Goal: Task Accomplishment & Management: Manage account settings

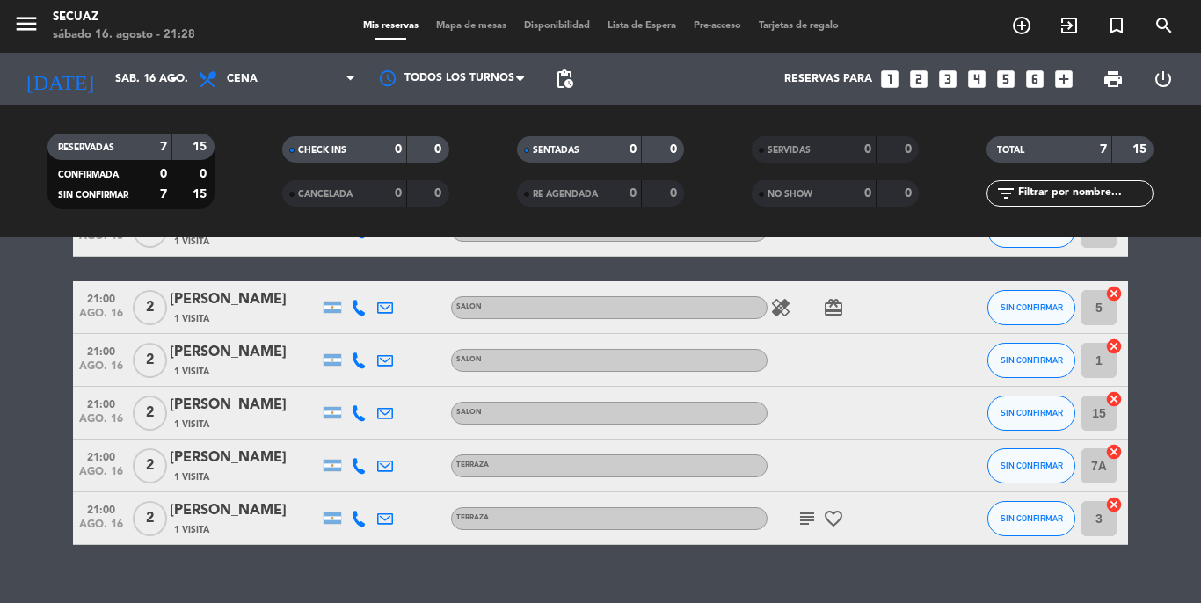
scroll to position [222, 0]
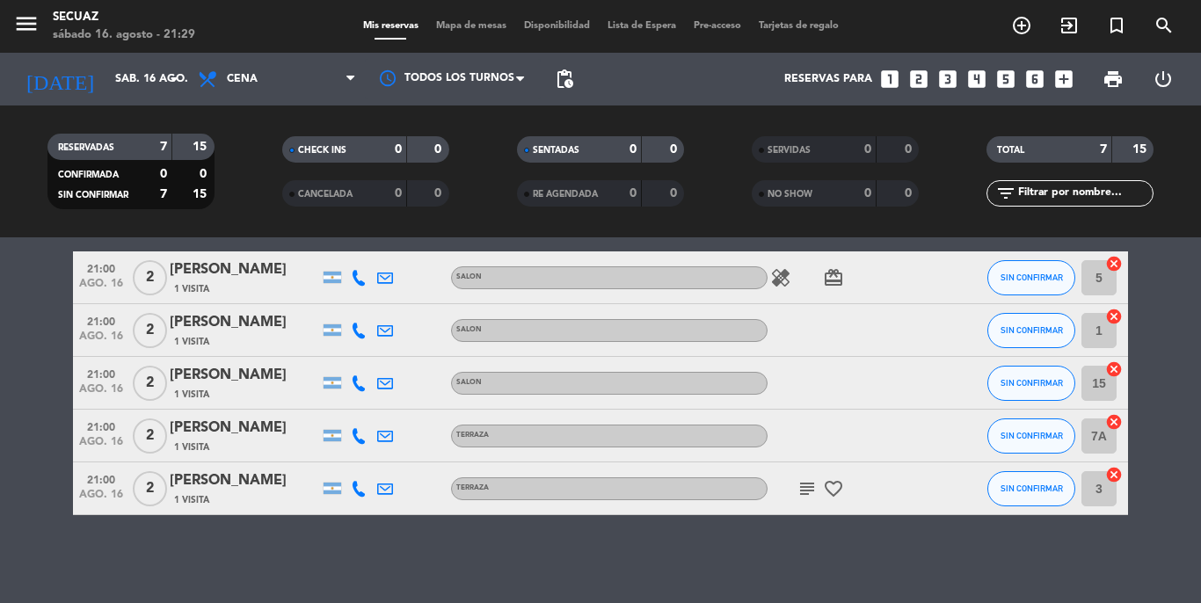
click at [827, 480] on icon "favorite_border" at bounding box center [833, 488] width 21 height 21
click at [813, 489] on icon "subject" at bounding box center [806, 488] width 21 height 21
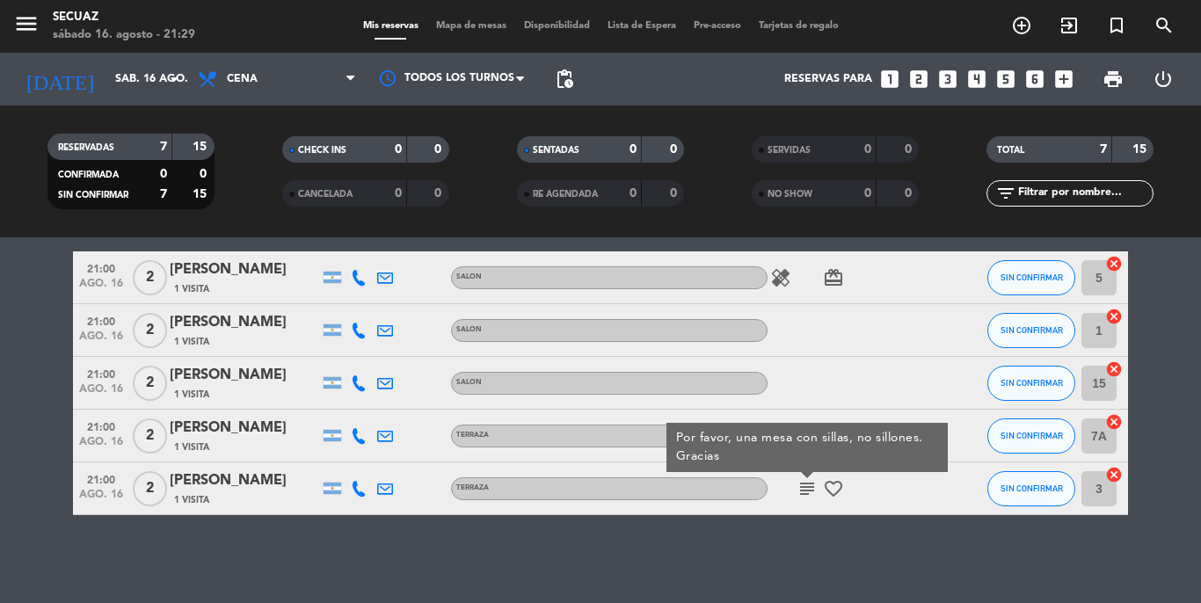
click at [869, 506] on div "subject Por favor, una mesa con sillas, no sillones. Gracias favorite_border" at bounding box center [846, 488] width 158 height 52
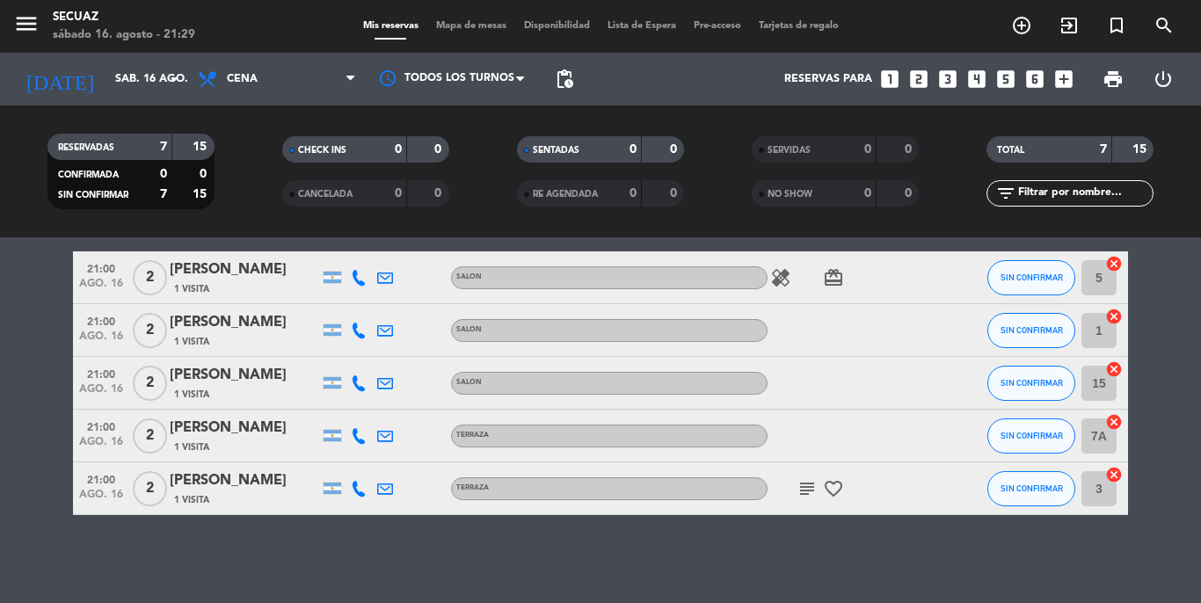
scroll to position [134, 0]
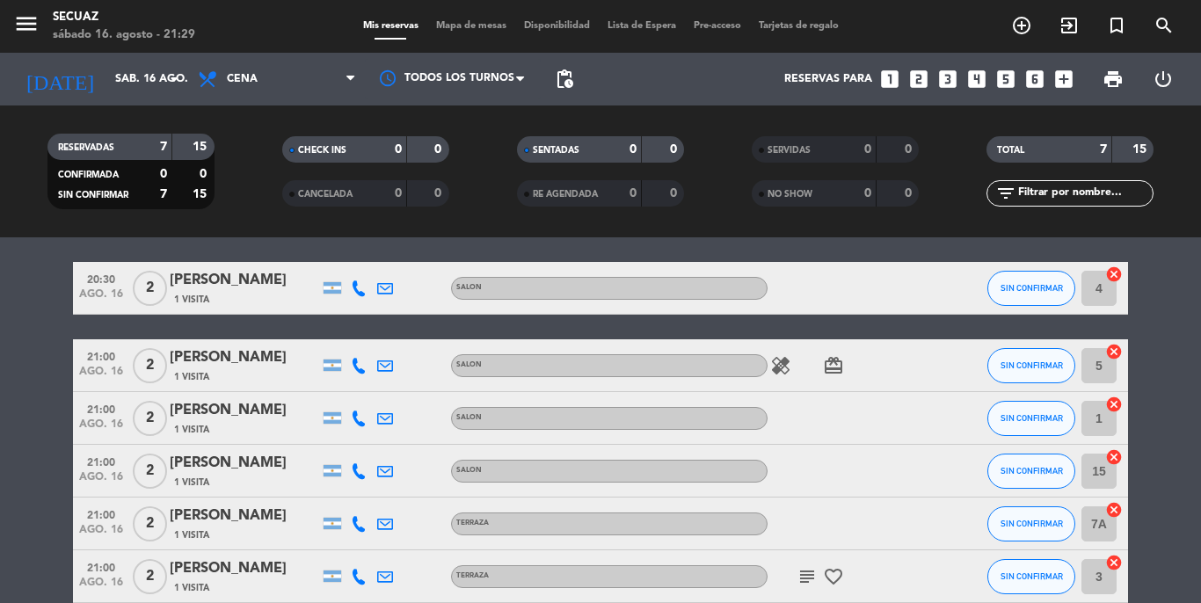
click at [825, 378] on div "healing card_giftcard" at bounding box center [846, 365] width 158 height 52
click at [828, 378] on div "healing card_giftcard" at bounding box center [846, 365] width 158 height 52
click at [833, 374] on icon "card_giftcard" at bounding box center [833, 365] width 21 height 21
click at [906, 374] on div "healing card_giftcard SOLO UN REGALO" at bounding box center [846, 365] width 158 height 52
click at [781, 373] on icon "healing" at bounding box center [780, 365] width 21 height 21
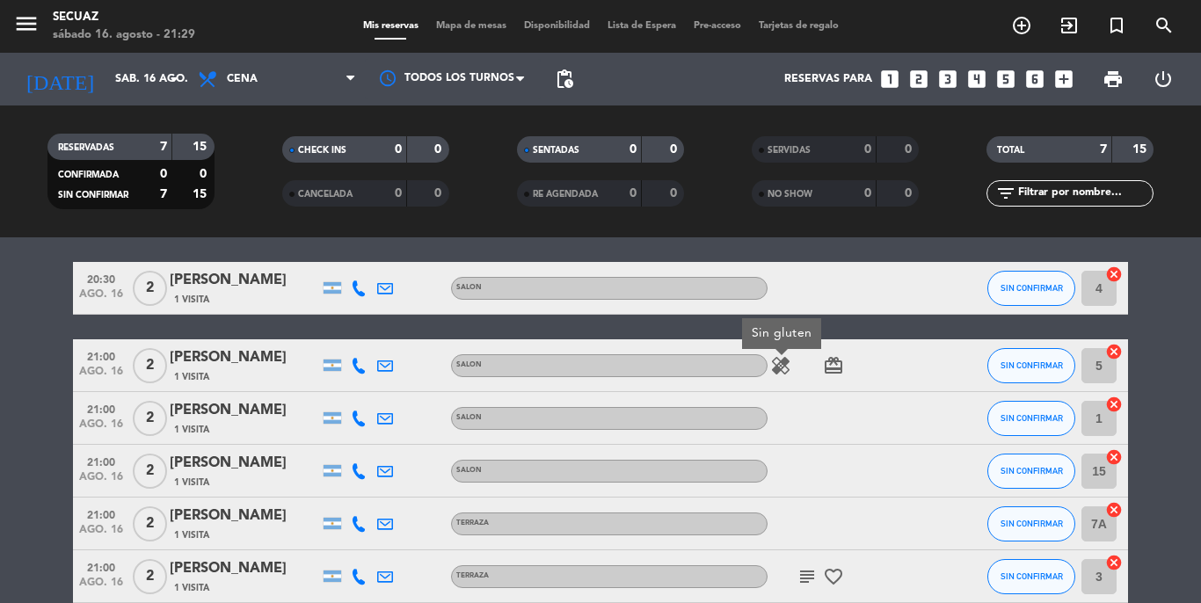
click at [906, 362] on div "healing Sin gluten card_giftcard" at bounding box center [846, 365] width 158 height 52
click at [785, 355] on icon "healing" at bounding box center [780, 365] width 21 height 21
click at [848, 353] on div "healing Sin gluten card_giftcard" at bounding box center [846, 365] width 158 height 52
click at [785, 370] on icon "healing" at bounding box center [780, 365] width 21 height 21
click at [933, 360] on div at bounding box center [949, 365] width 47 height 52
